Goal: Find specific page/section: Find specific page/section

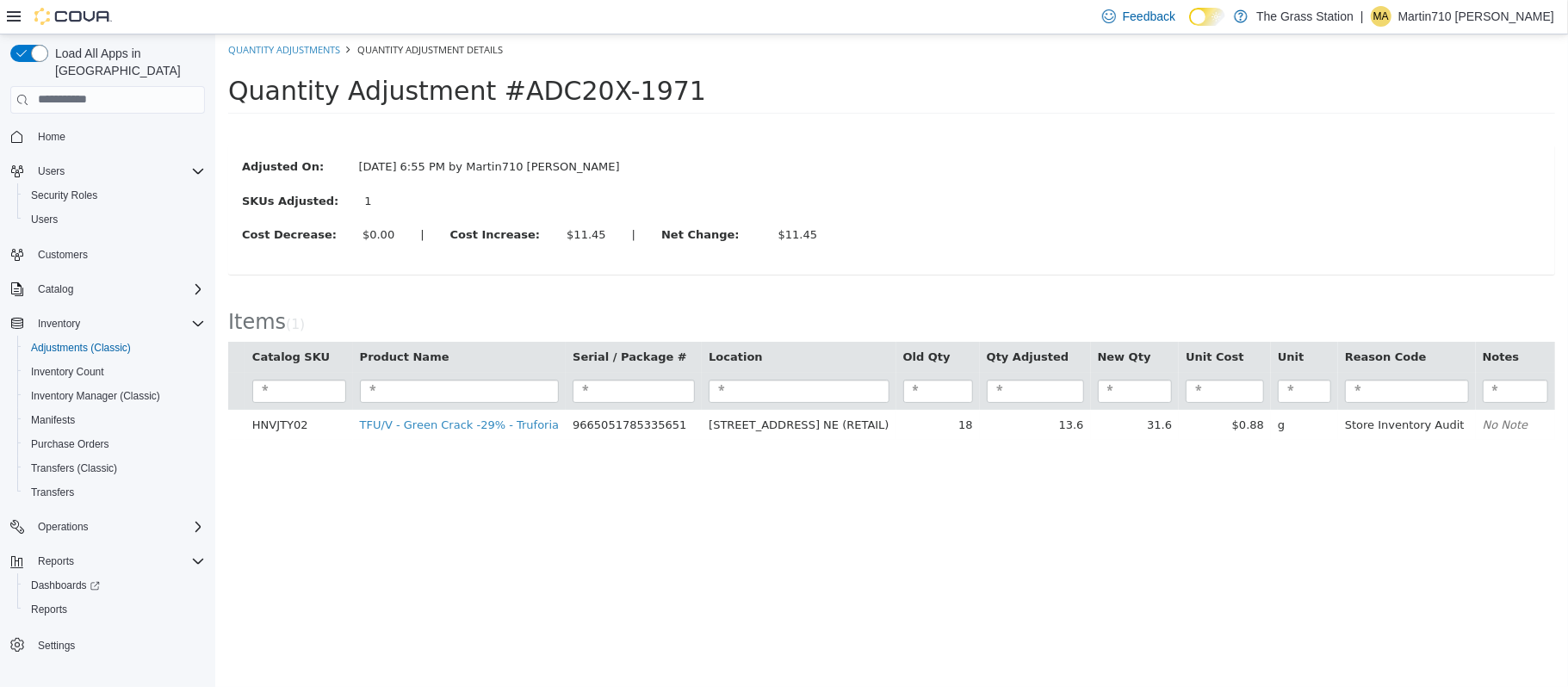
click at [84, 126] on span "Home" at bounding box center [118, 136] width 174 height 21
